Goal: Task Accomplishment & Management: Manage account settings

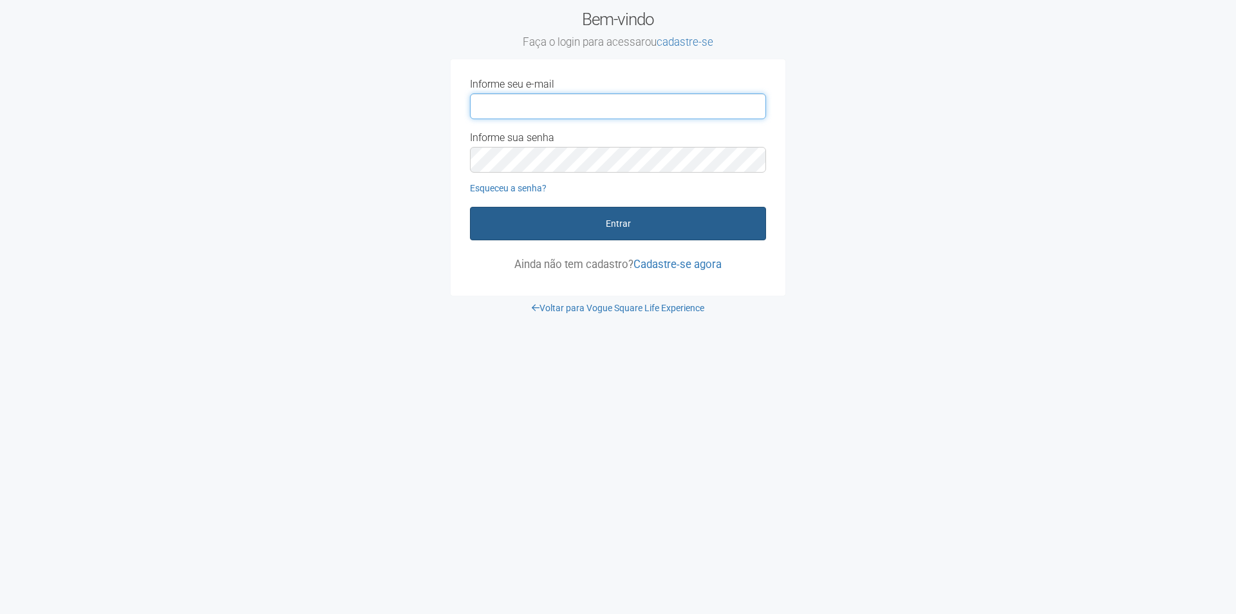
type input "**********"
click at [618, 221] on button "Entrar" at bounding box center [618, 223] width 296 height 33
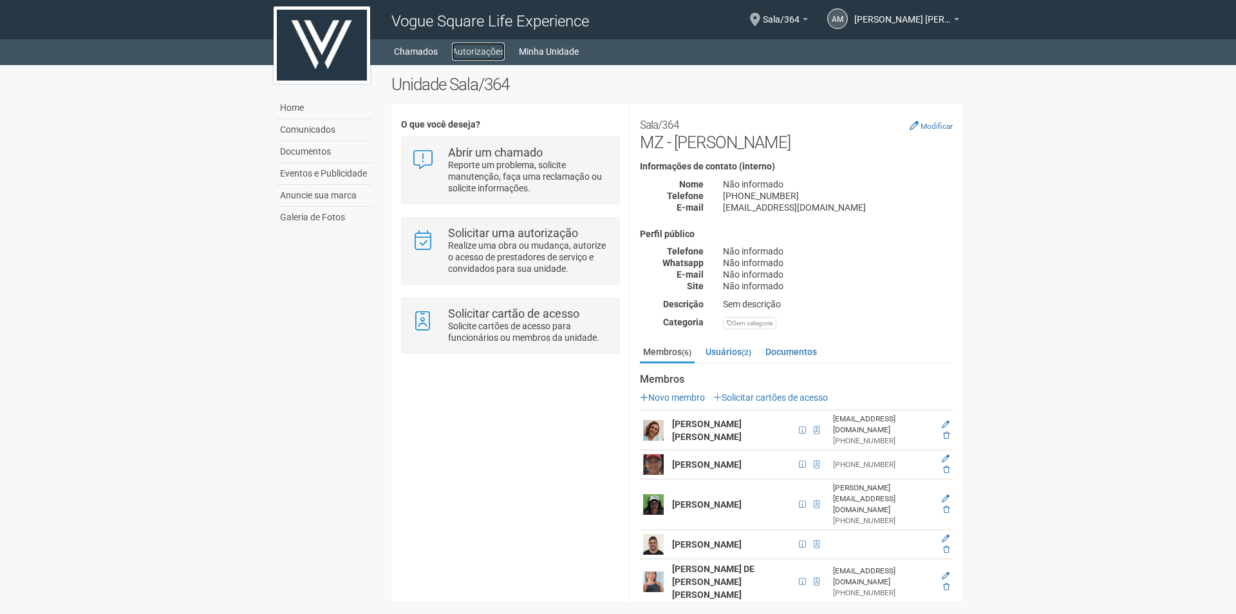
click at [482, 53] on link "Autorizações" at bounding box center [478, 51] width 53 height 18
